Goal: Task Accomplishment & Management: Manage account settings

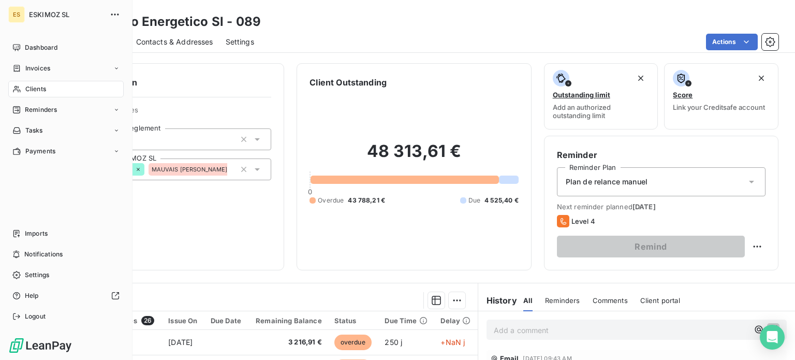
click at [47, 89] on div "Clients" at bounding box center [65, 89] width 115 height 17
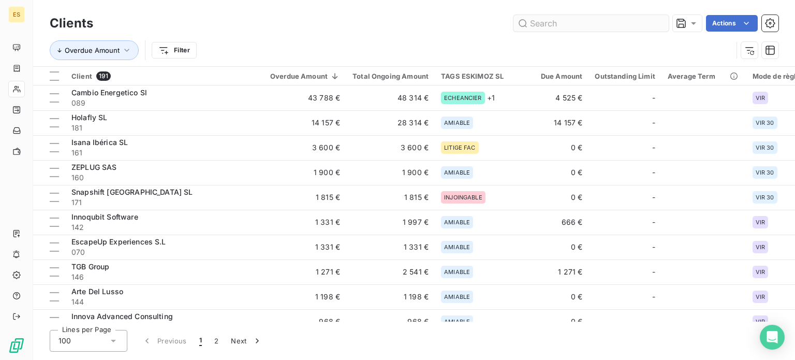
click at [553, 23] on input "text" at bounding box center [591, 23] width 155 height 17
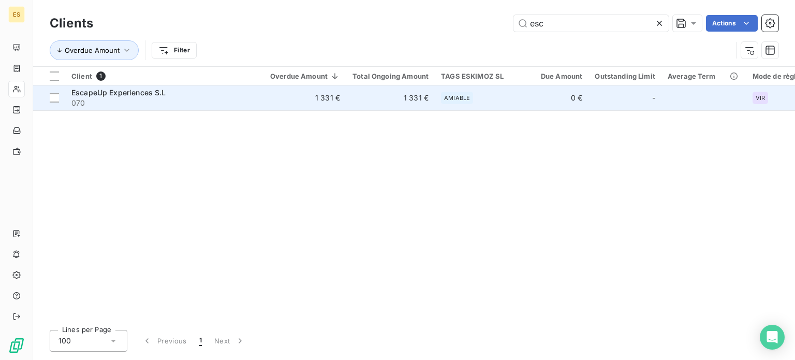
type input "esc"
click at [83, 85] on td "EscapeUp Experiences S.L 070" at bounding box center [164, 97] width 199 height 25
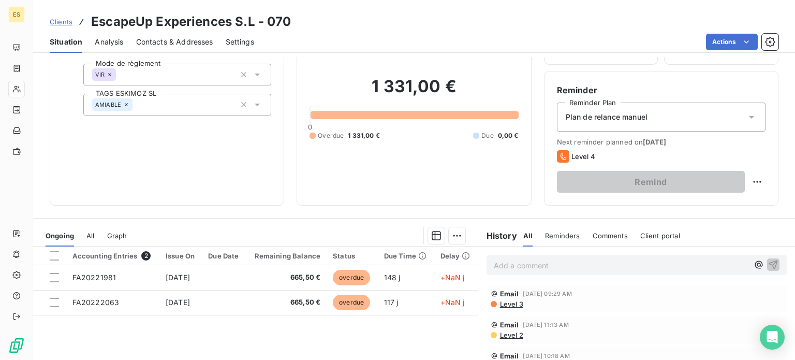
scroll to position [155, 0]
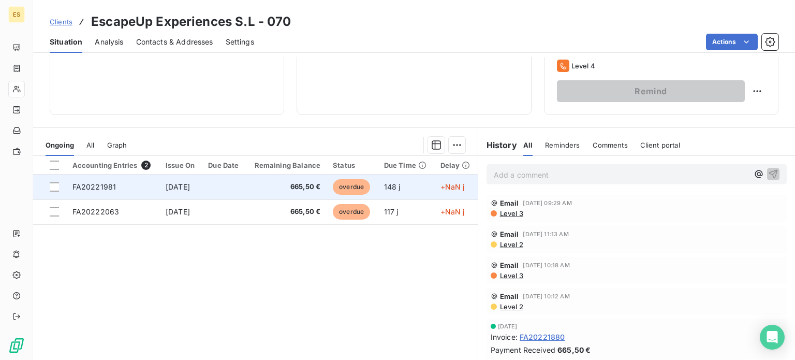
click at [188, 191] on span "Mar 30, 2025" at bounding box center [178, 186] width 24 height 9
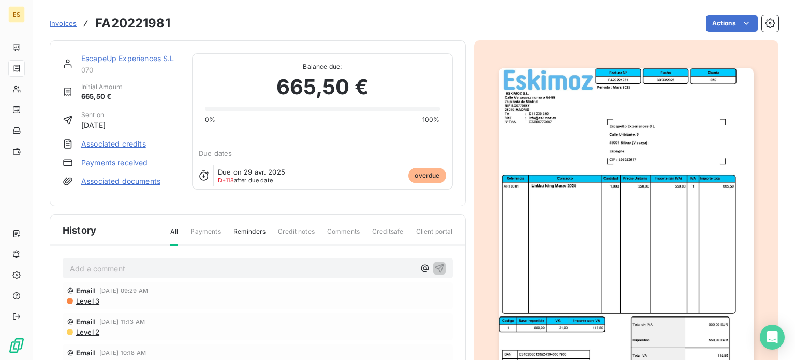
click at [705, 32] on div "Invoices FA20221981 Actions" at bounding box center [414, 23] width 729 height 22
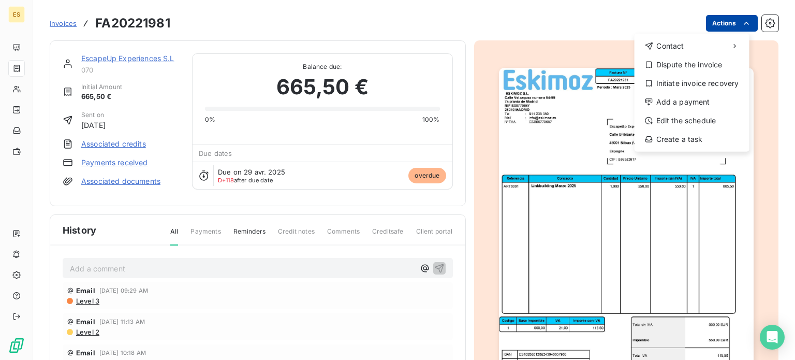
click at [712, 21] on html "ES Invoices FA20221981 Actions Contact Dispute the invoice Initiate invoice rec…" at bounding box center [397, 180] width 795 height 360
click at [691, 99] on div "Add a payment" at bounding box center [692, 102] width 107 height 17
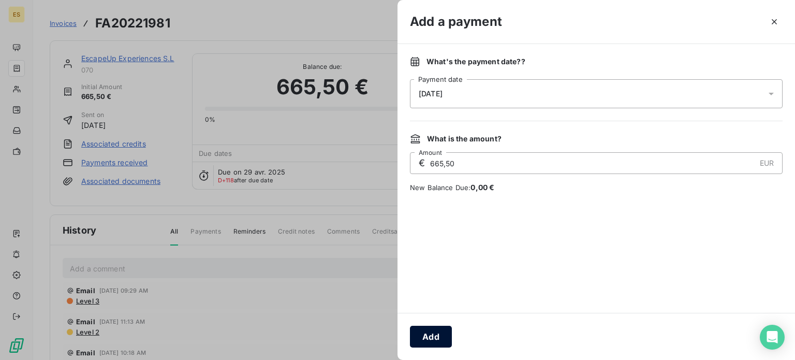
click at [439, 335] on button "Add" at bounding box center [431, 337] width 42 height 22
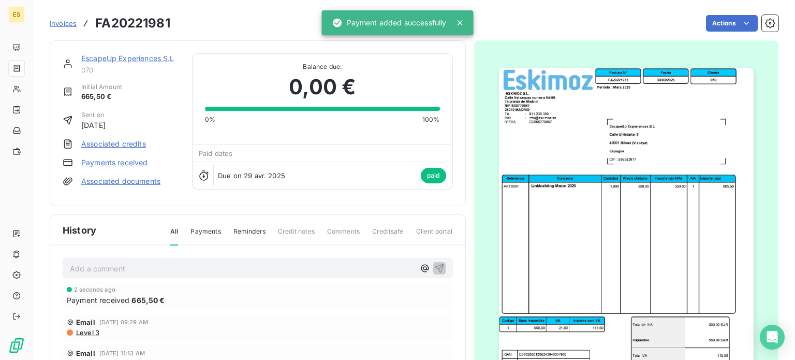
click at [113, 59] on link "EscapeUp Experiences S.L" at bounding box center [127, 58] width 93 height 9
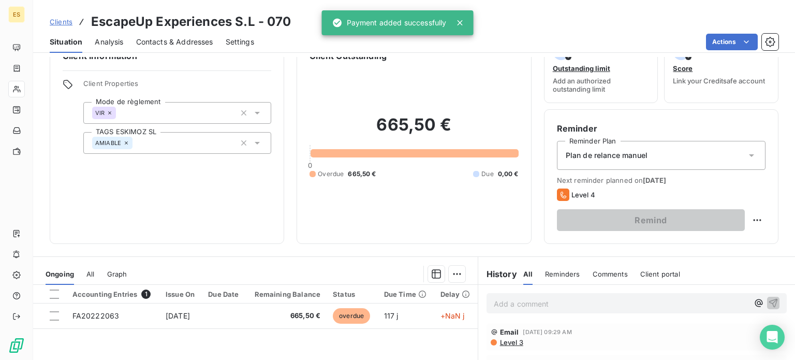
scroll to position [52, 0]
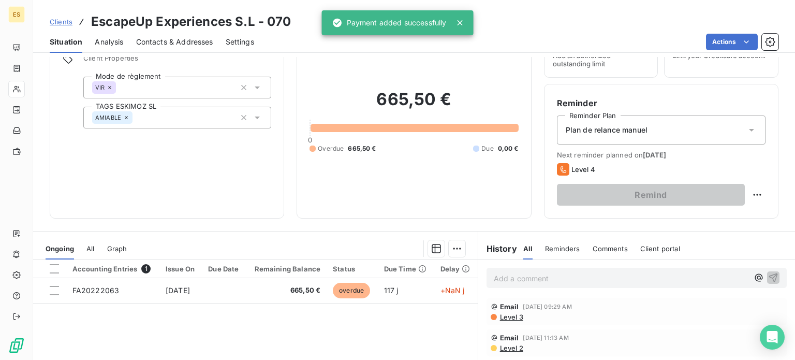
click at [311, 305] on div "Accounting Entries 1 Issue On Due Date Remaining Balance Status Due Time Delay …" at bounding box center [255, 358] width 445 height 199
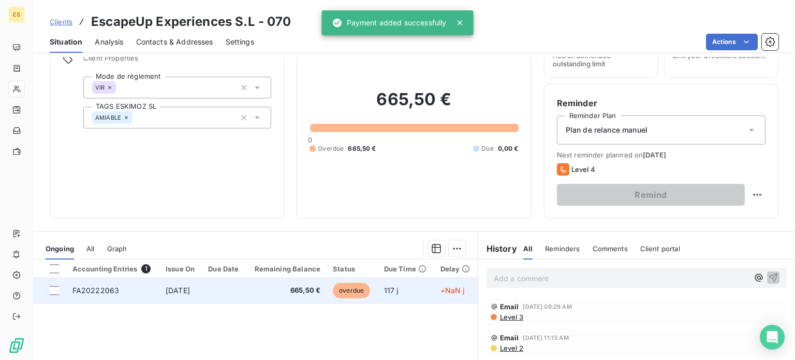
click at [304, 291] on span "665,50 €" at bounding box center [287, 290] width 68 height 10
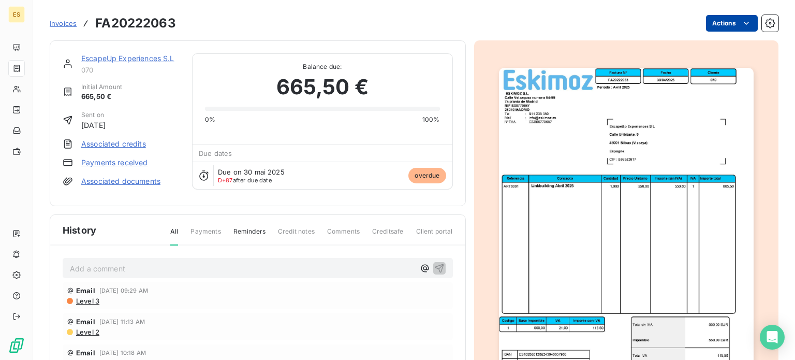
click at [707, 28] on html "ES Invoices FA20222063 Actions EscapeUp Experiences S.L 070 Initial Amount 665,…" at bounding box center [397, 180] width 795 height 360
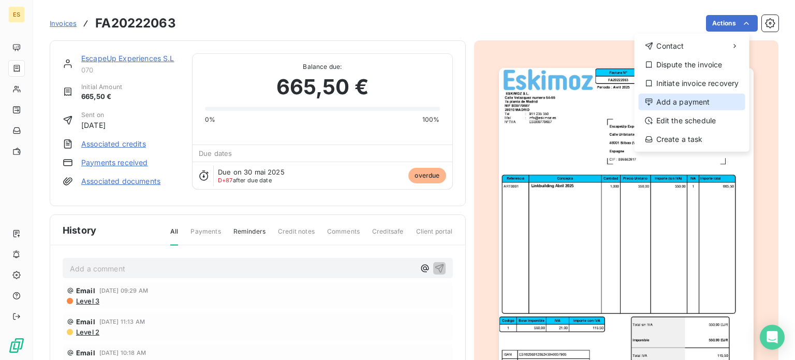
click at [668, 97] on div "Add a payment" at bounding box center [692, 102] width 107 height 17
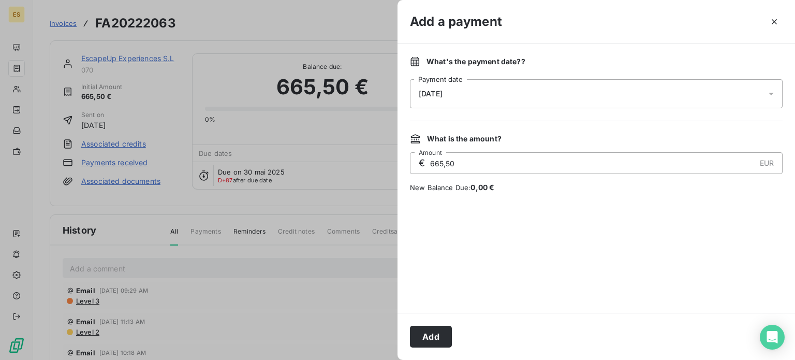
drag, startPoint x: 431, startPoint y: 335, endPoint x: 442, endPoint y: 331, distance: 12.1
click at [431, 335] on button "Add" at bounding box center [431, 337] width 42 height 22
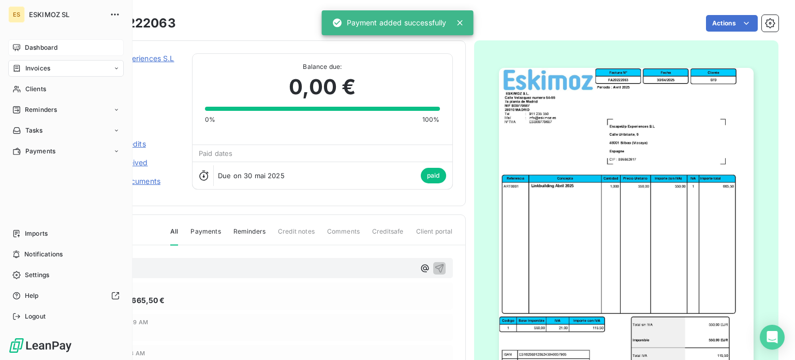
click at [51, 48] on span "Dashboard" at bounding box center [41, 47] width 33 height 9
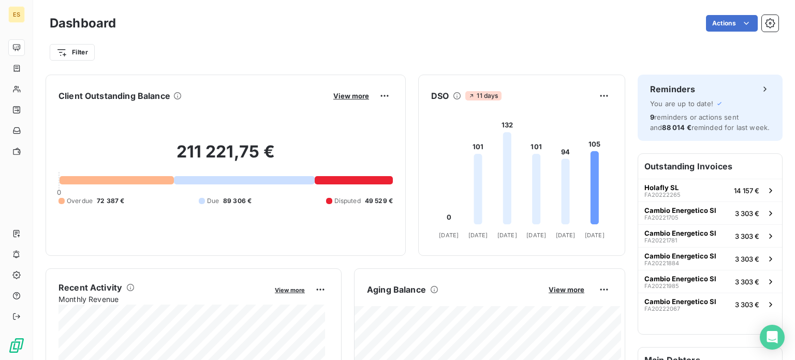
click at [343, 91] on div "View more" at bounding box center [361, 95] width 63 height 17
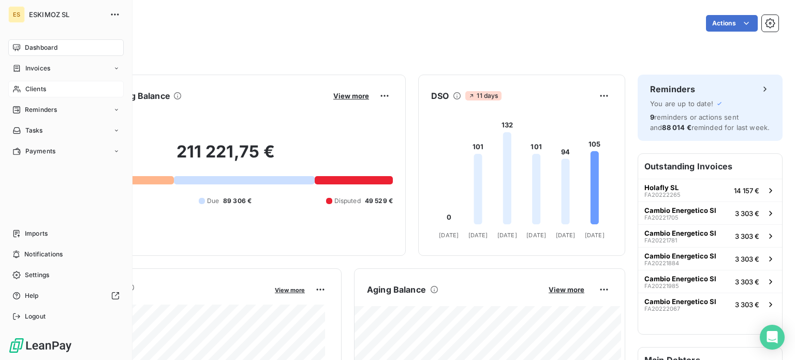
click at [22, 86] on div "Clients" at bounding box center [65, 89] width 115 height 17
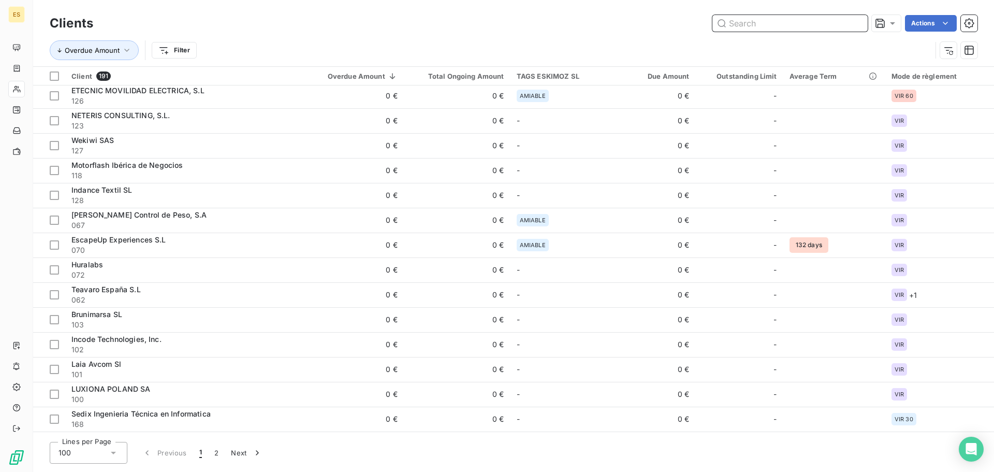
scroll to position [673, 0]
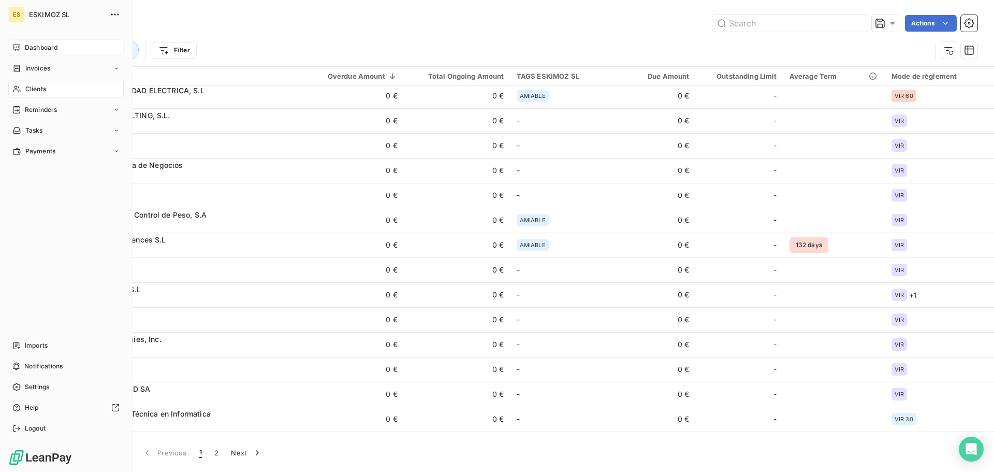
click at [17, 48] on icon at bounding box center [16, 47] width 7 height 7
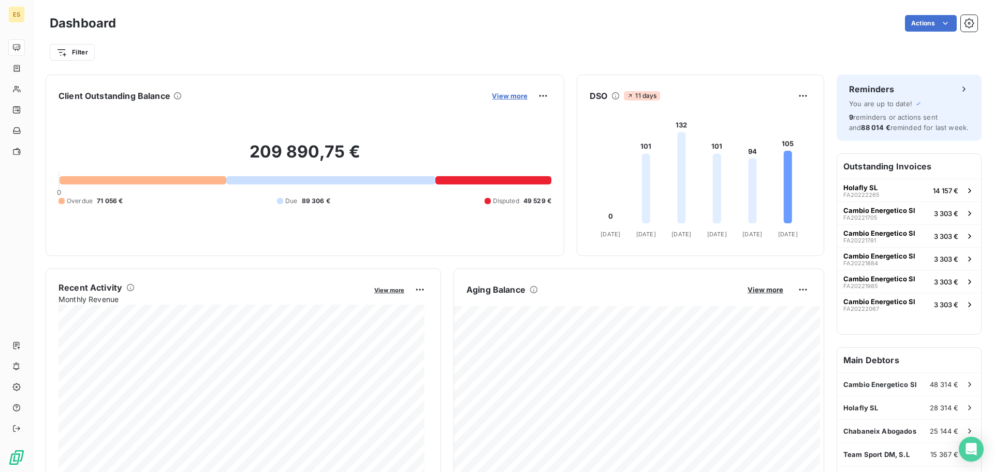
click at [510, 97] on span "View more" at bounding box center [510, 96] width 36 height 8
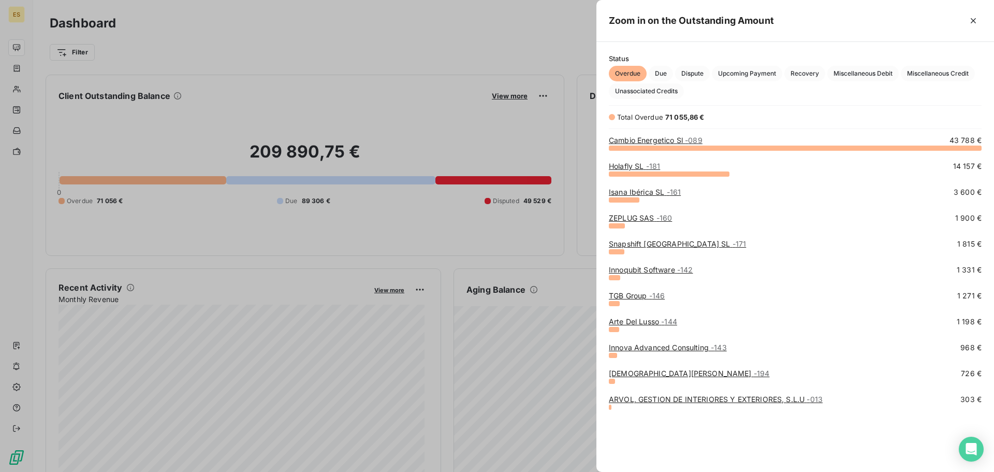
scroll to position [316, 390]
click at [795, 20] on icon "button" at bounding box center [973, 20] width 5 height 5
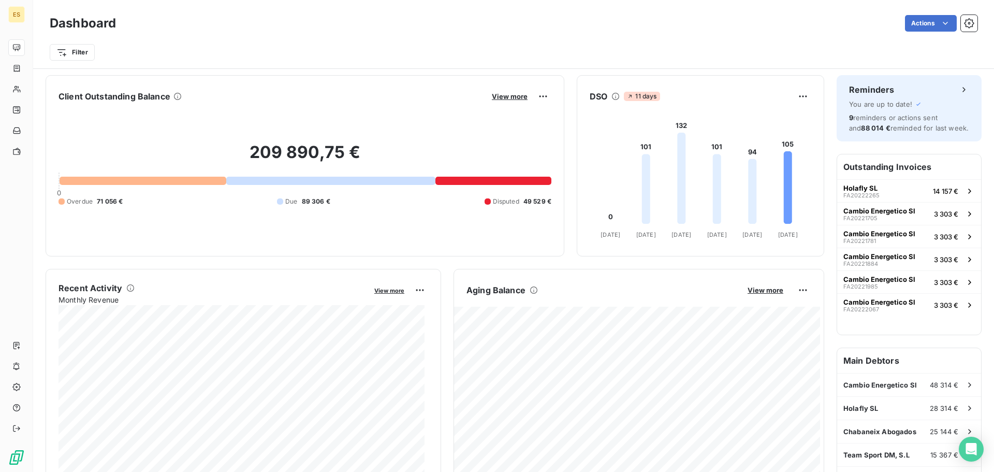
scroll to position [52, 0]
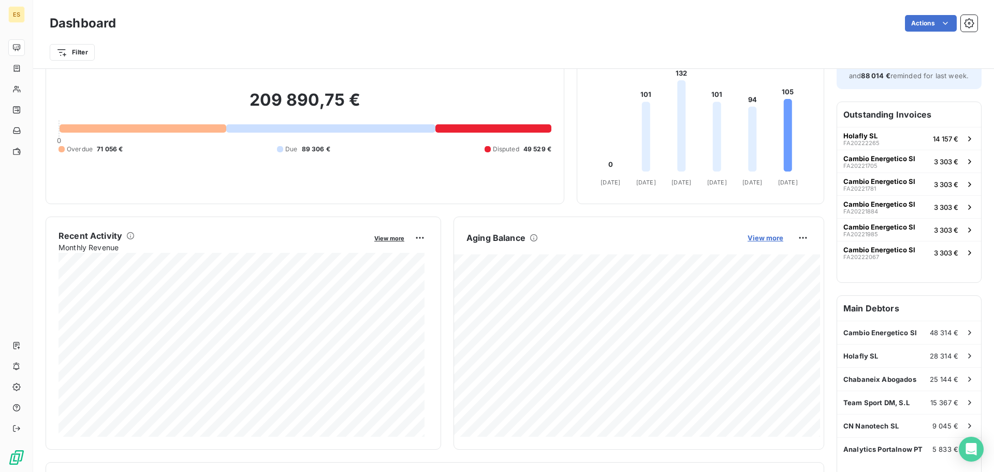
click at [761, 238] on span "View more" at bounding box center [766, 237] width 36 height 8
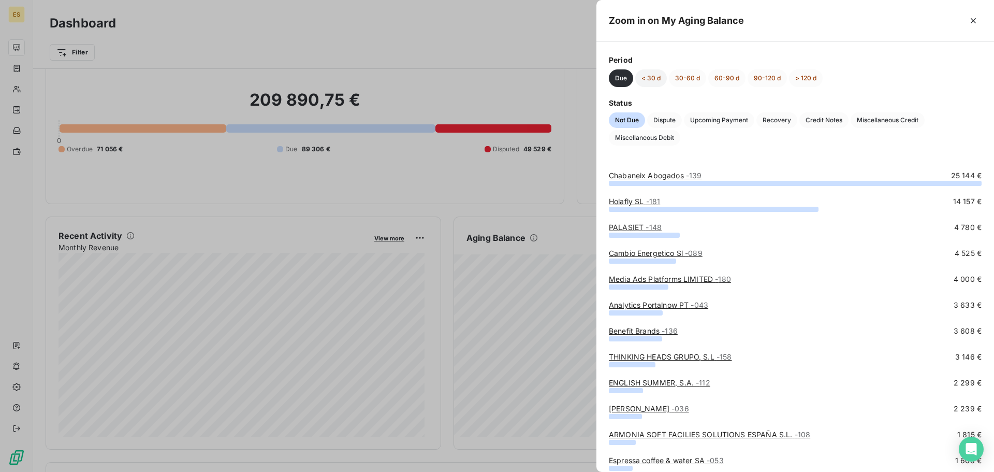
click at [656, 75] on button "< 30 d" at bounding box center [651, 78] width 32 height 18
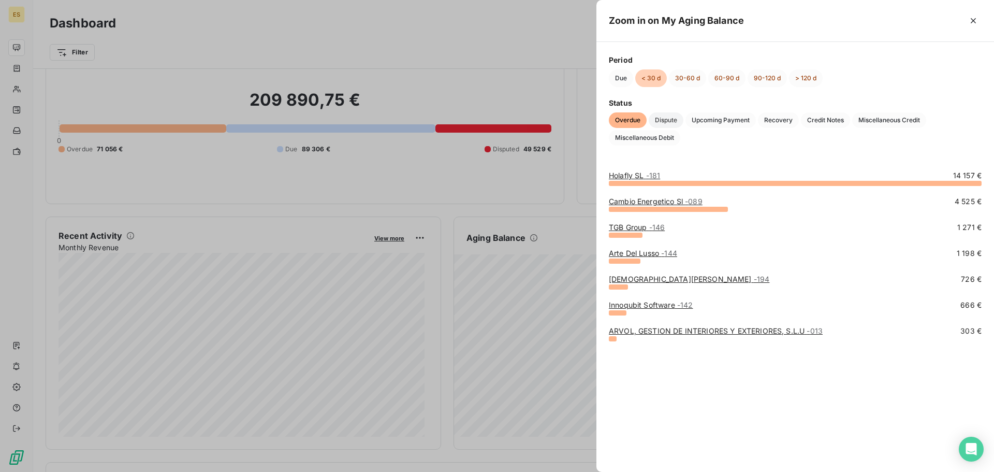
click at [663, 119] on span "Dispute" at bounding box center [666, 120] width 35 height 16
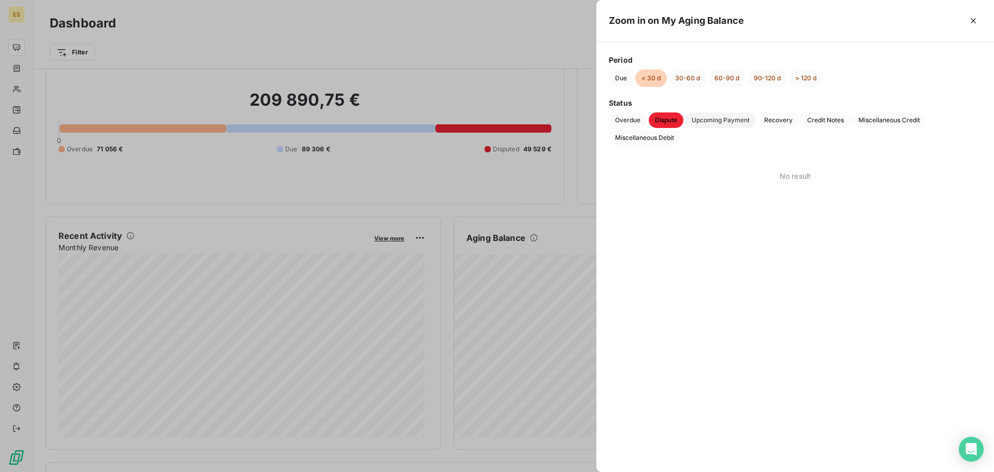
click at [707, 123] on span "Upcoming Payment" at bounding box center [720, 120] width 70 height 16
click at [795, 19] on div "Zoom in on My Aging Balance" at bounding box center [795, 21] width 398 height 42
click at [795, 19] on button "button" at bounding box center [973, 20] width 17 height 17
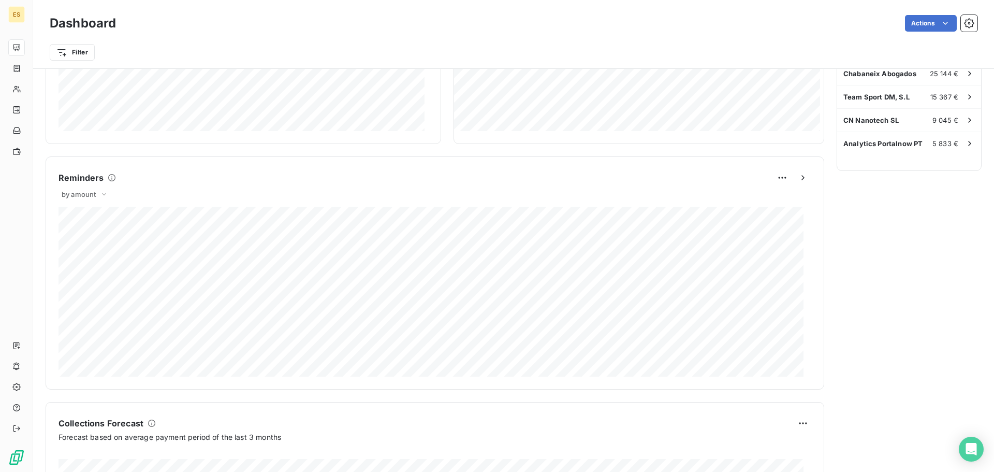
scroll to position [330, 0]
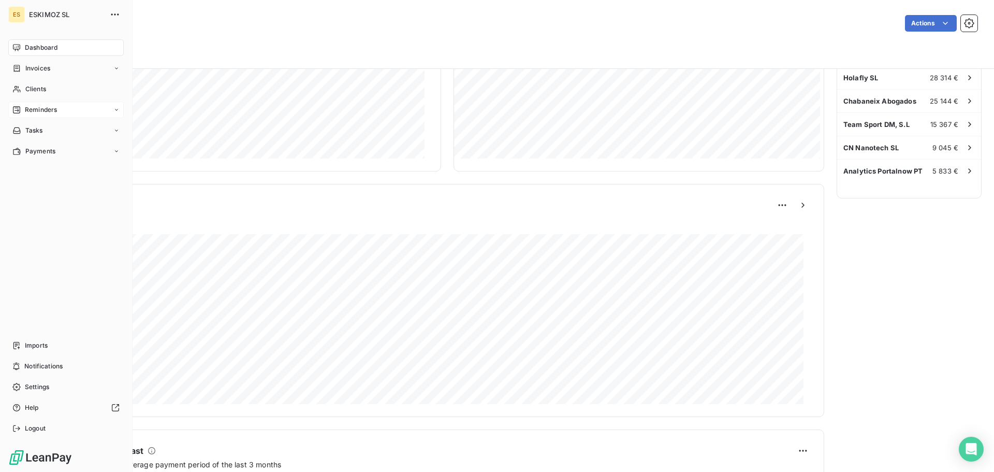
click at [50, 109] on span "Reminders" at bounding box center [41, 109] width 32 height 9
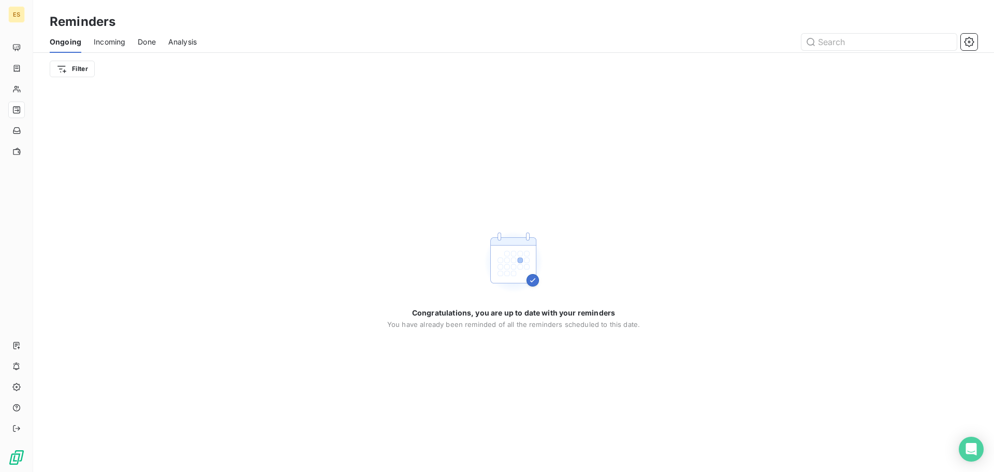
click at [120, 46] on span "Incoming" at bounding box center [110, 42] width 32 height 10
